Goal: Transaction & Acquisition: Purchase product/service

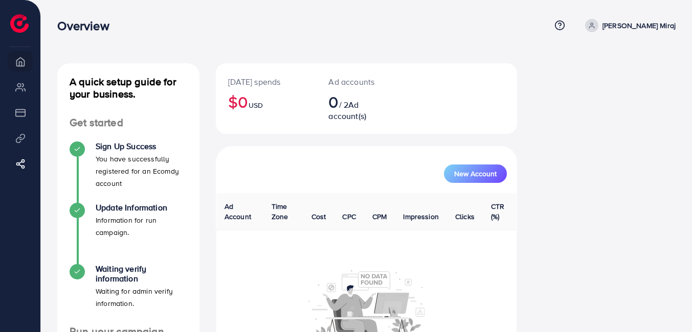
click at [691, 150] on html "Overview Help Center Contact Support Term and policy About Us [PERSON_NAME] Mir…" at bounding box center [346, 166] width 692 height 332
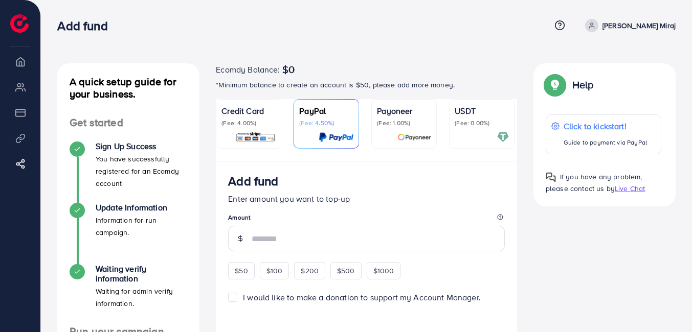
scroll to position [54, 0]
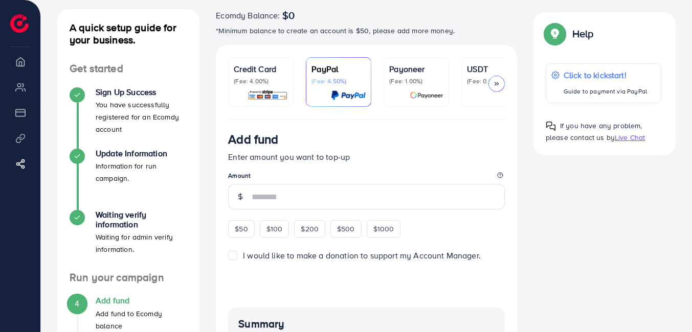
click at [595, 237] on div "A quick setup guide for your business. Get started Sign Up Success You have suc…" at bounding box center [366, 270] width 634 height 522
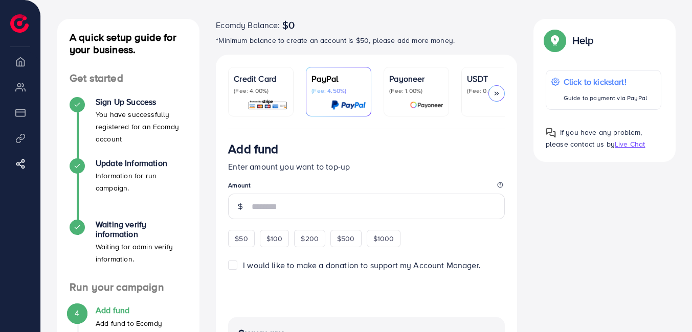
scroll to position [37, 0]
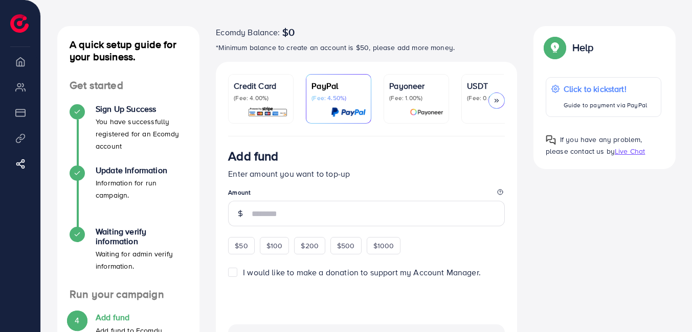
click at [499, 102] on icon at bounding box center [496, 100] width 7 height 7
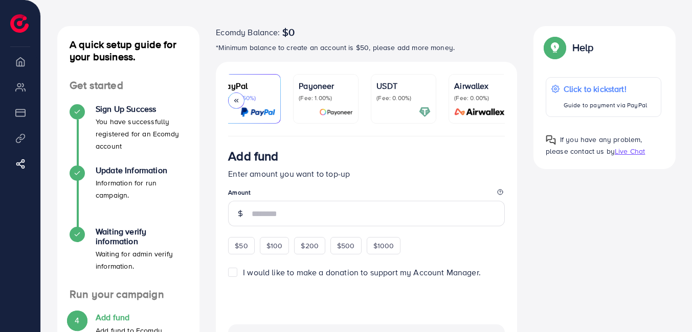
scroll to position [0, 100]
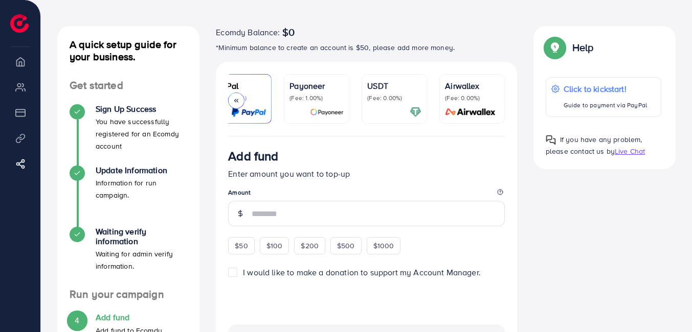
click at [233, 99] on icon at bounding box center [236, 100] width 7 height 7
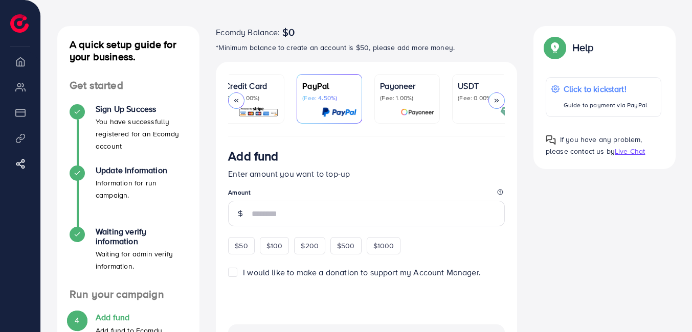
scroll to position [0, 0]
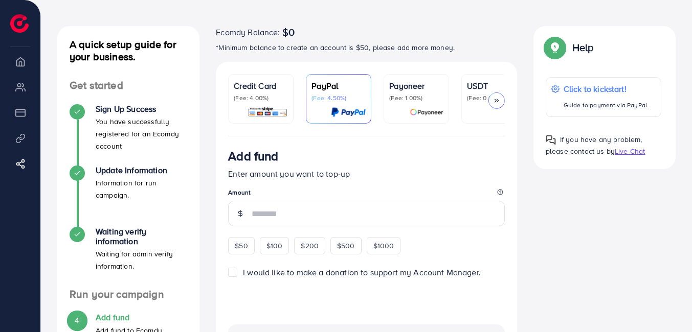
click at [249, 99] on p "(Fee: 4.00%)" at bounding box center [261, 98] width 54 height 8
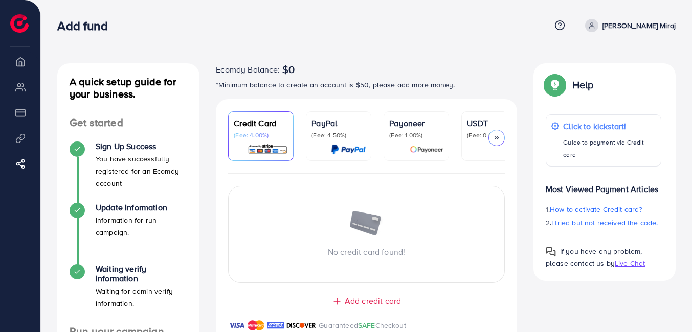
click at [23, 21] on img at bounding box center [19, 23] width 18 height 18
